Goal: Information Seeking & Learning: Find specific fact

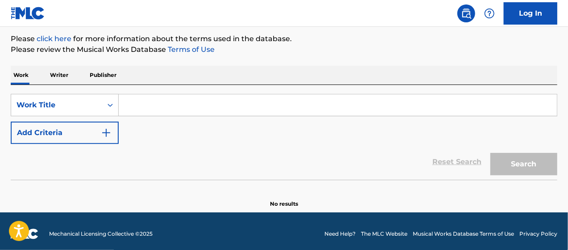
scroll to position [110, 0]
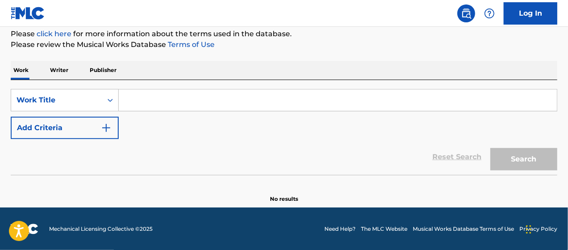
click at [174, 103] on input "Search Form" at bounding box center [338, 99] width 438 height 21
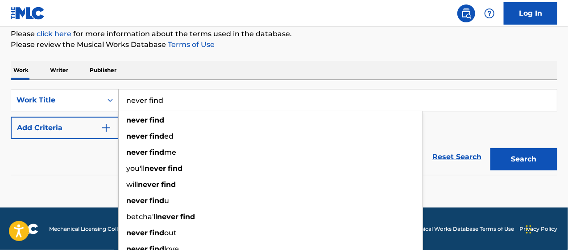
type input "never find"
click at [87, 152] on div "Reset Search Search" at bounding box center [284, 157] width 547 height 36
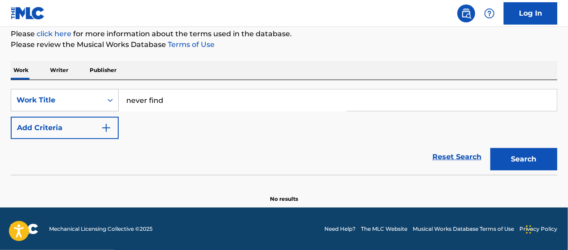
click at [103, 118] on button "Add Criteria" at bounding box center [65, 128] width 108 height 22
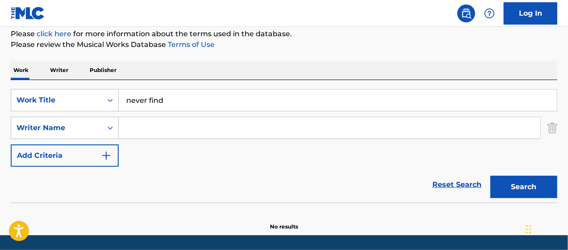
click at [140, 119] on input "Search Form" at bounding box center [330, 127] width 422 height 21
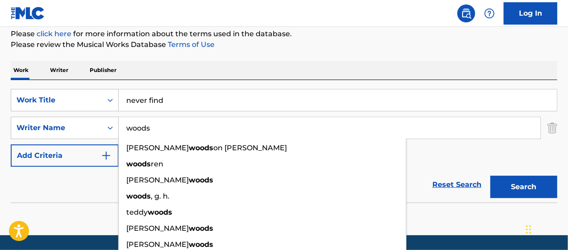
type input "woods"
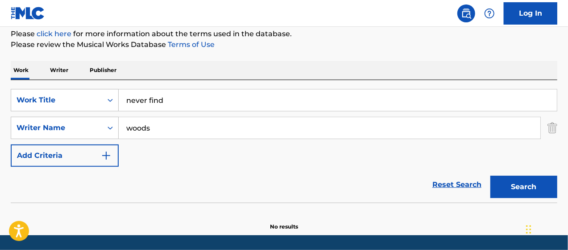
click at [537, 197] on button "Search" at bounding box center [524, 186] width 67 height 22
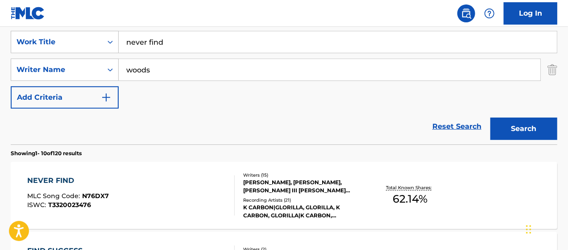
scroll to position [244, 0]
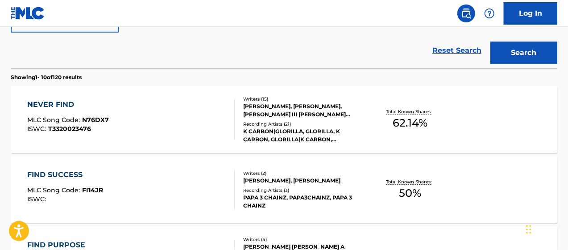
click at [198, 96] on div "NEVER FIND MLC Song Code : N76DX7 ISWC : T3320023476 Writers ( 15 ) [PERSON_NAM…" at bounding box center [284, 119] width 547 height 67
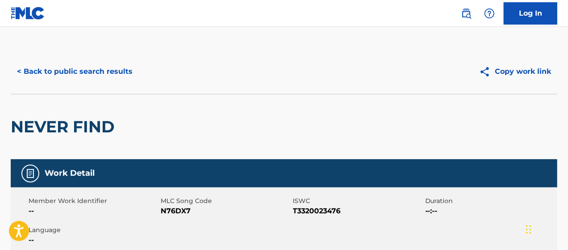
click at [76, 73] on button "< Back to public search results" at bounding box center [75, 71] width 128 height 22
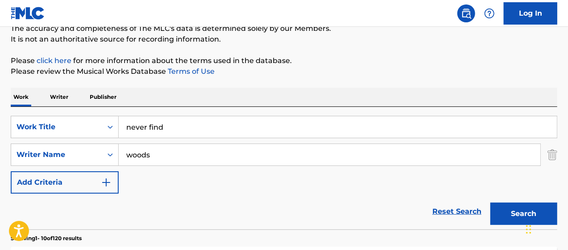
scroll to position [134, 0]
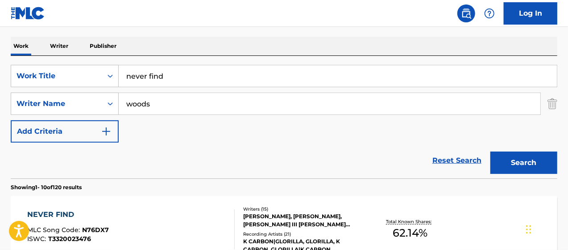
click at [524, 166] on button "Search" at bounding box center [524, 162] width 67 height 22
